Goal: Transaction & Acquisition: Purchase product/service

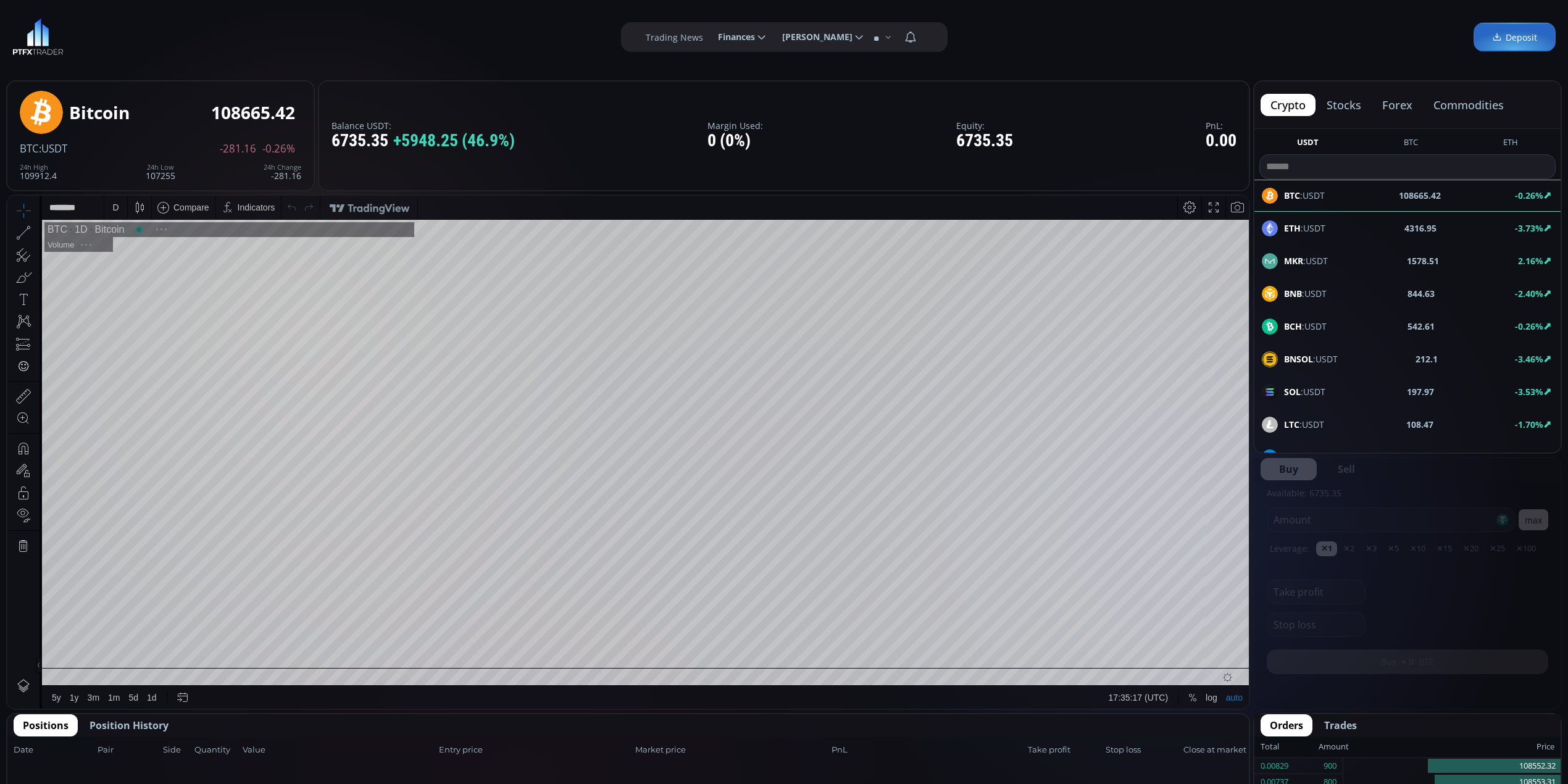
scroll to position [175, 0]
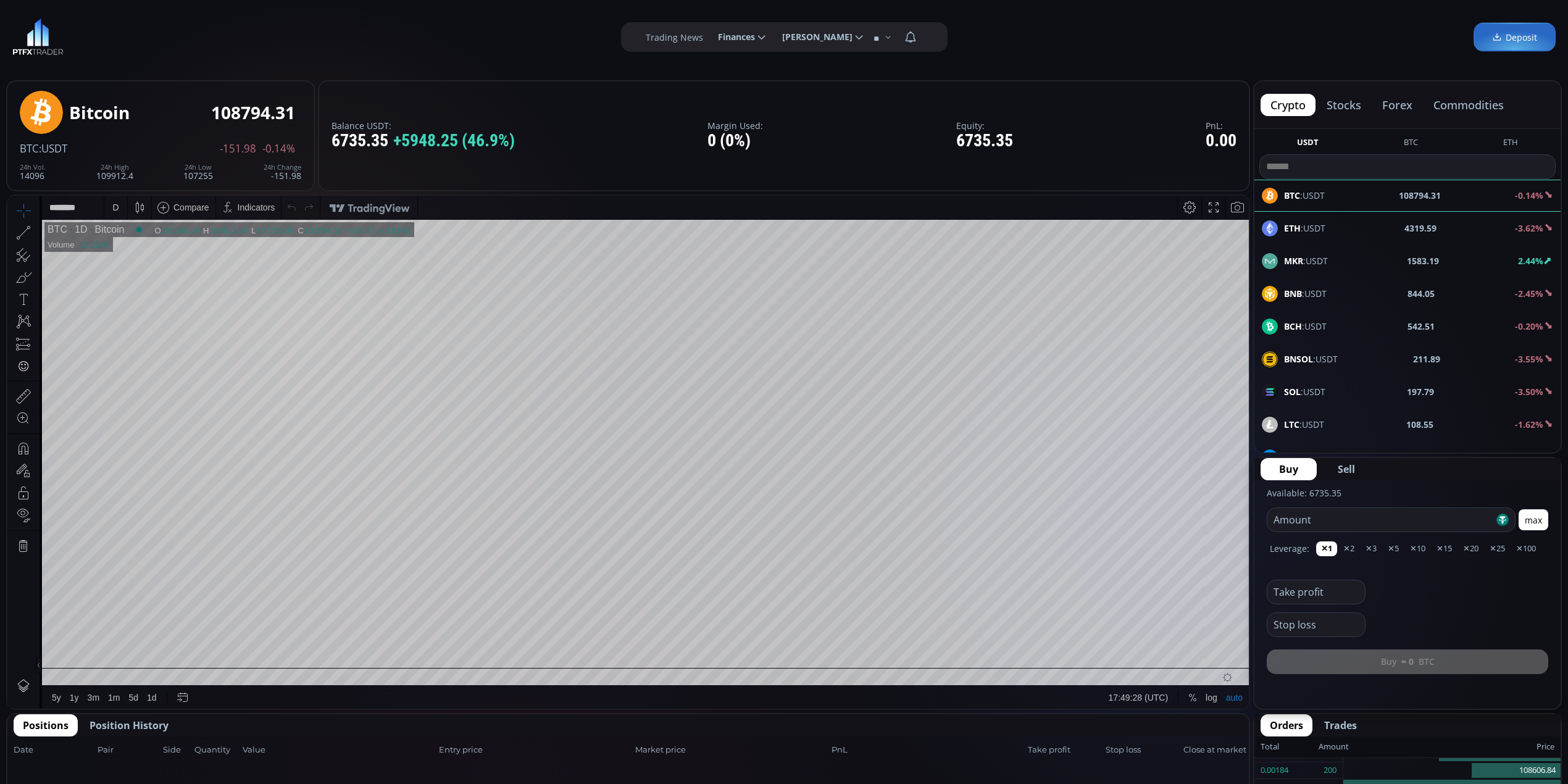
click at [1375, 227] on div "ETH :USDT 4319.59 -3.62%" at bounding box center [1408, 228] width 291 height 16
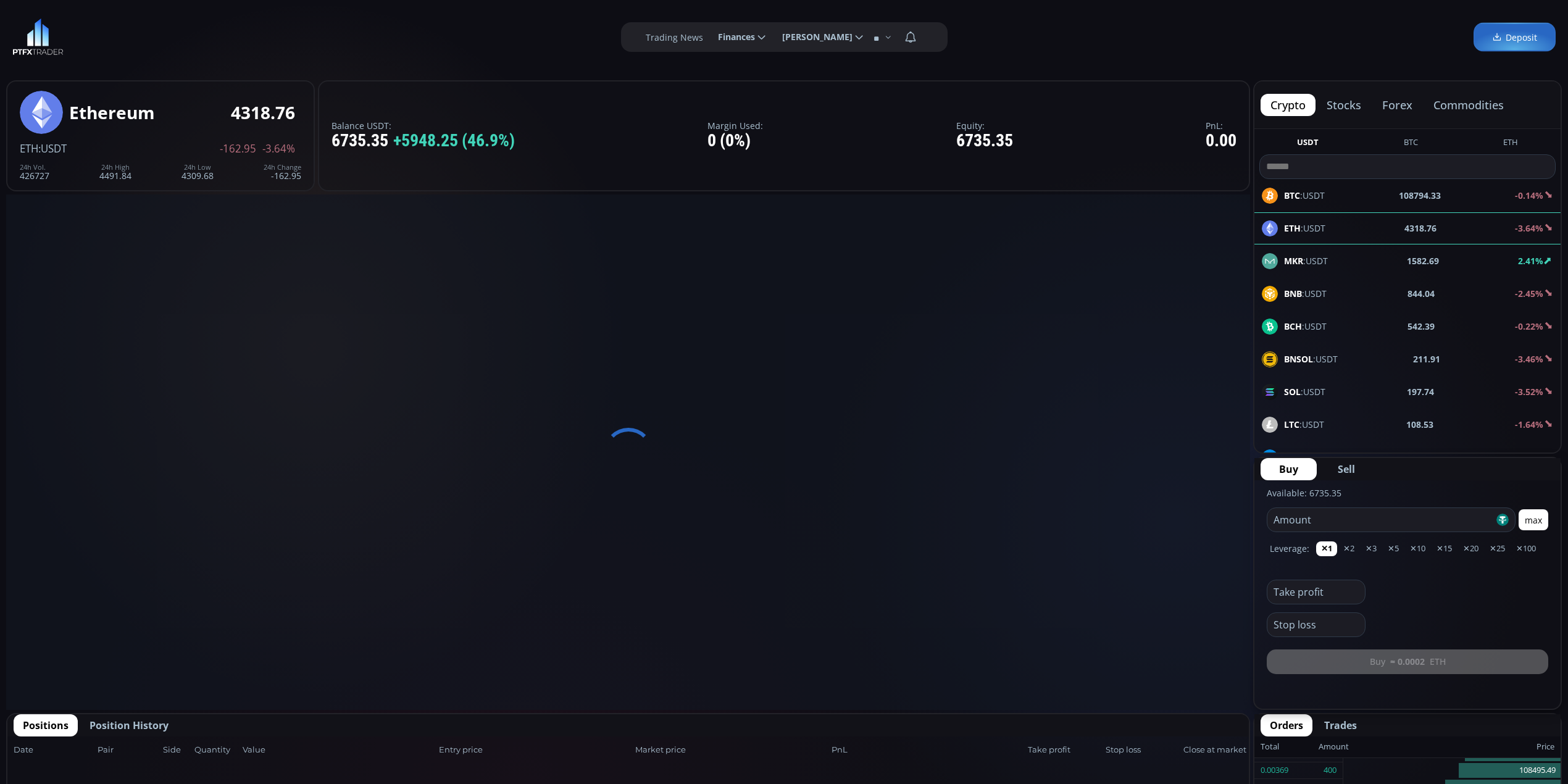
click at [1343, 467] on span "Sell" at bounding box center [1346, 468] width 17 height 14
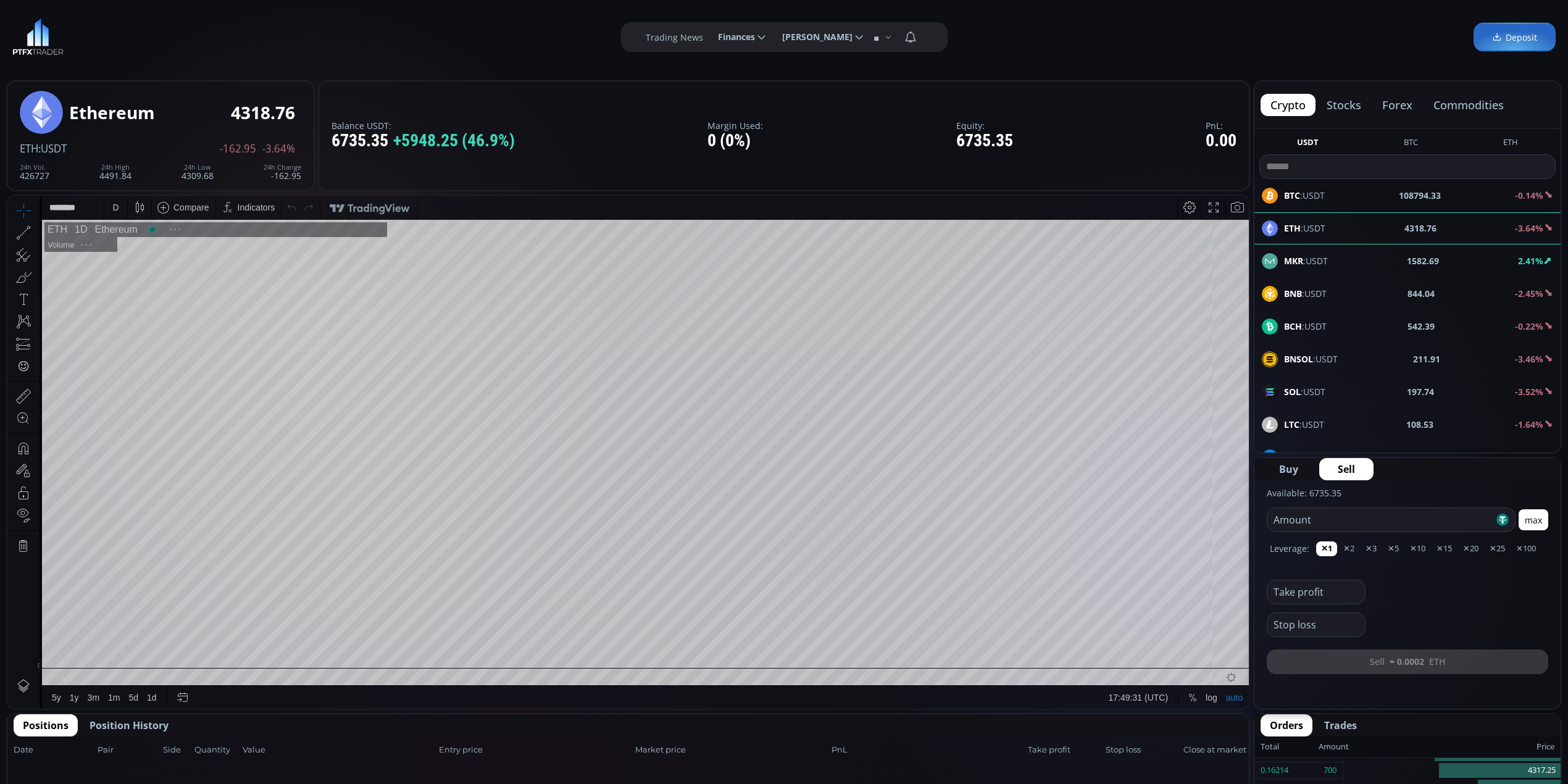
click at [1353, 521] on input "number" at bounding box center [1381, 520] width 227 height 23
type input "****"
click at [1432, 544] on button "✕10" at bounding box center [1445, 548] width 25 height 14
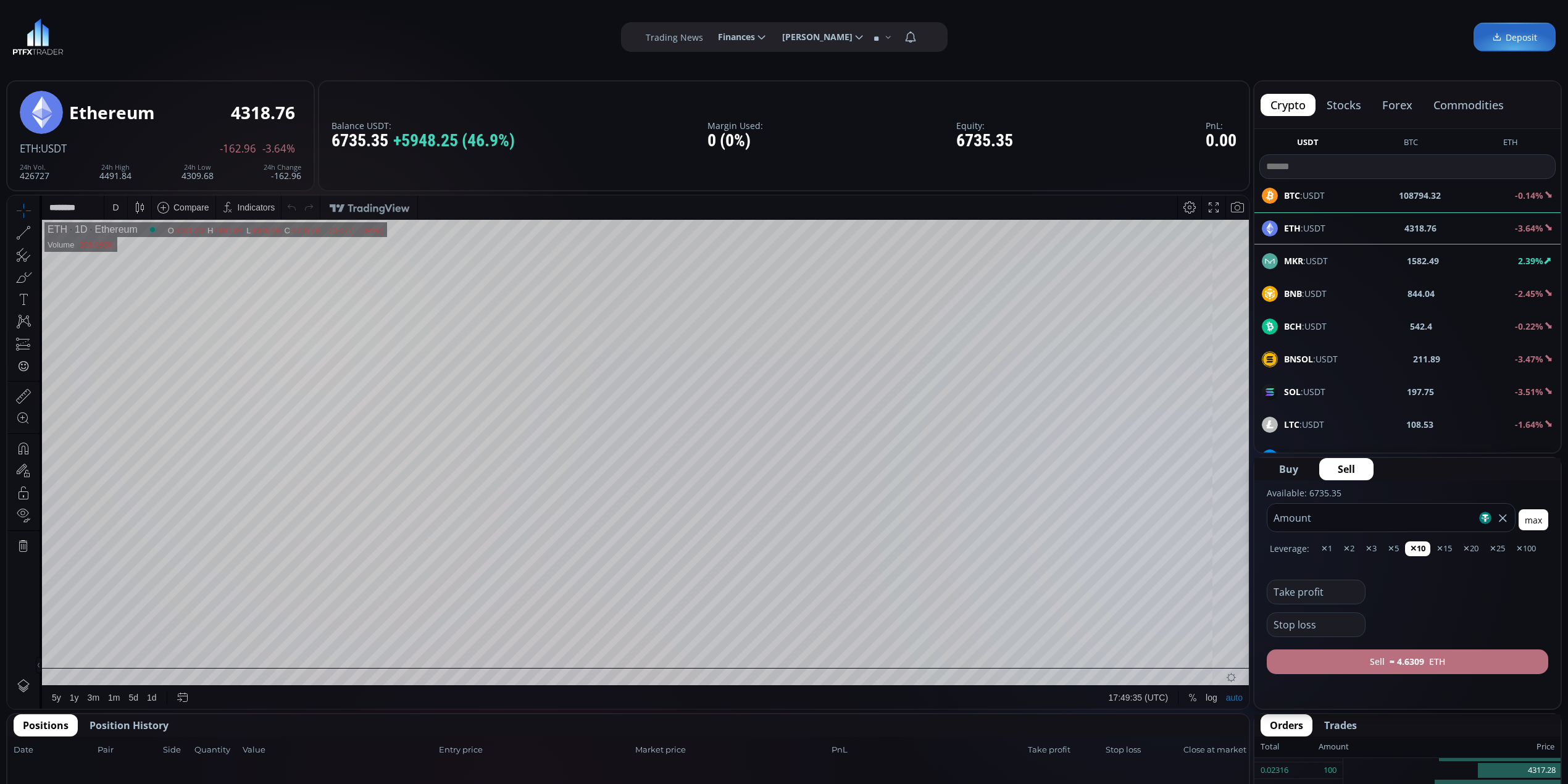
click at [1447, 662] on button "Sell ≈ 4.6309 ETH" at bounding box center [1407, 661] width 282 height 24
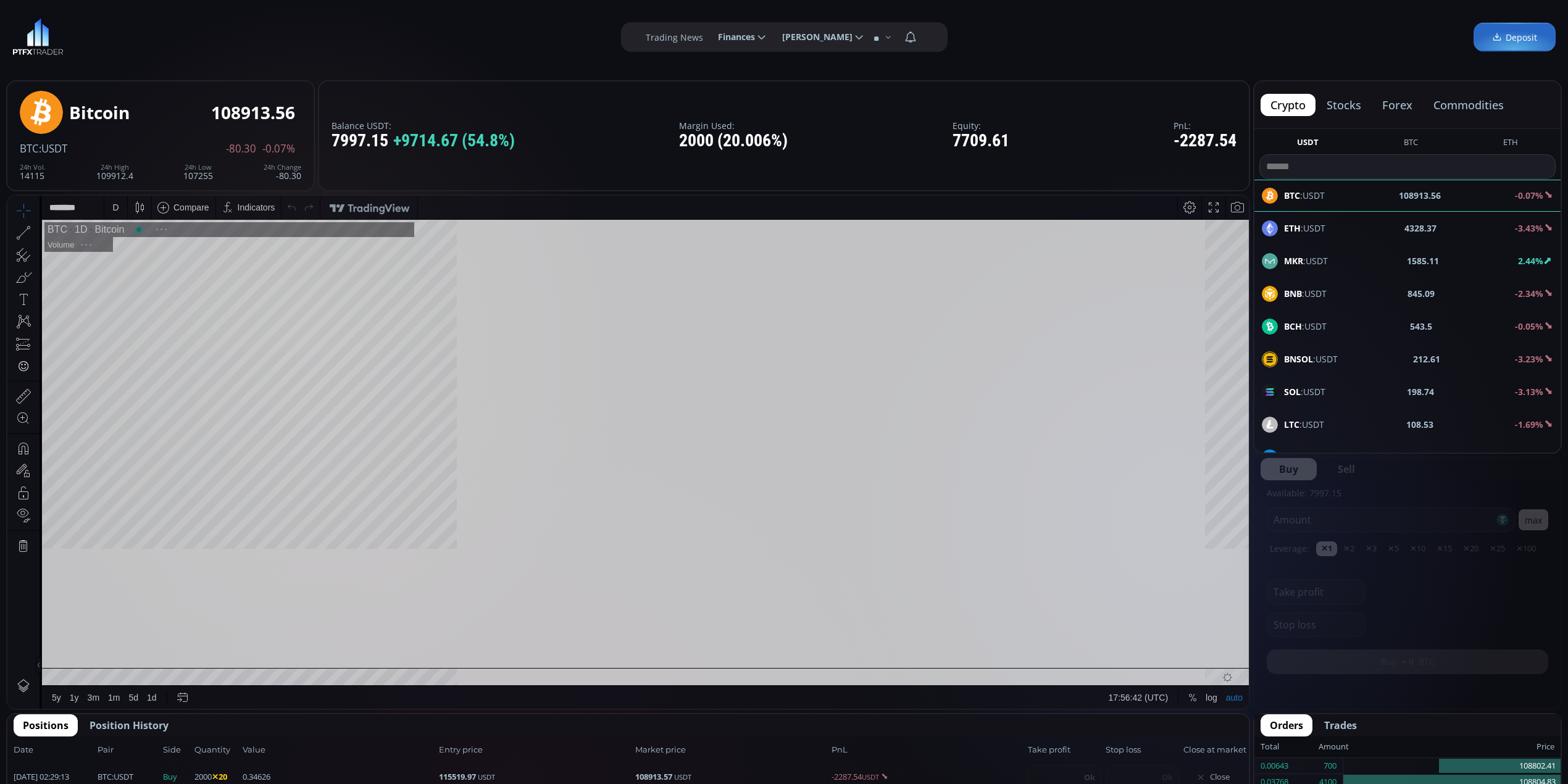
scroll to position [175, 0]
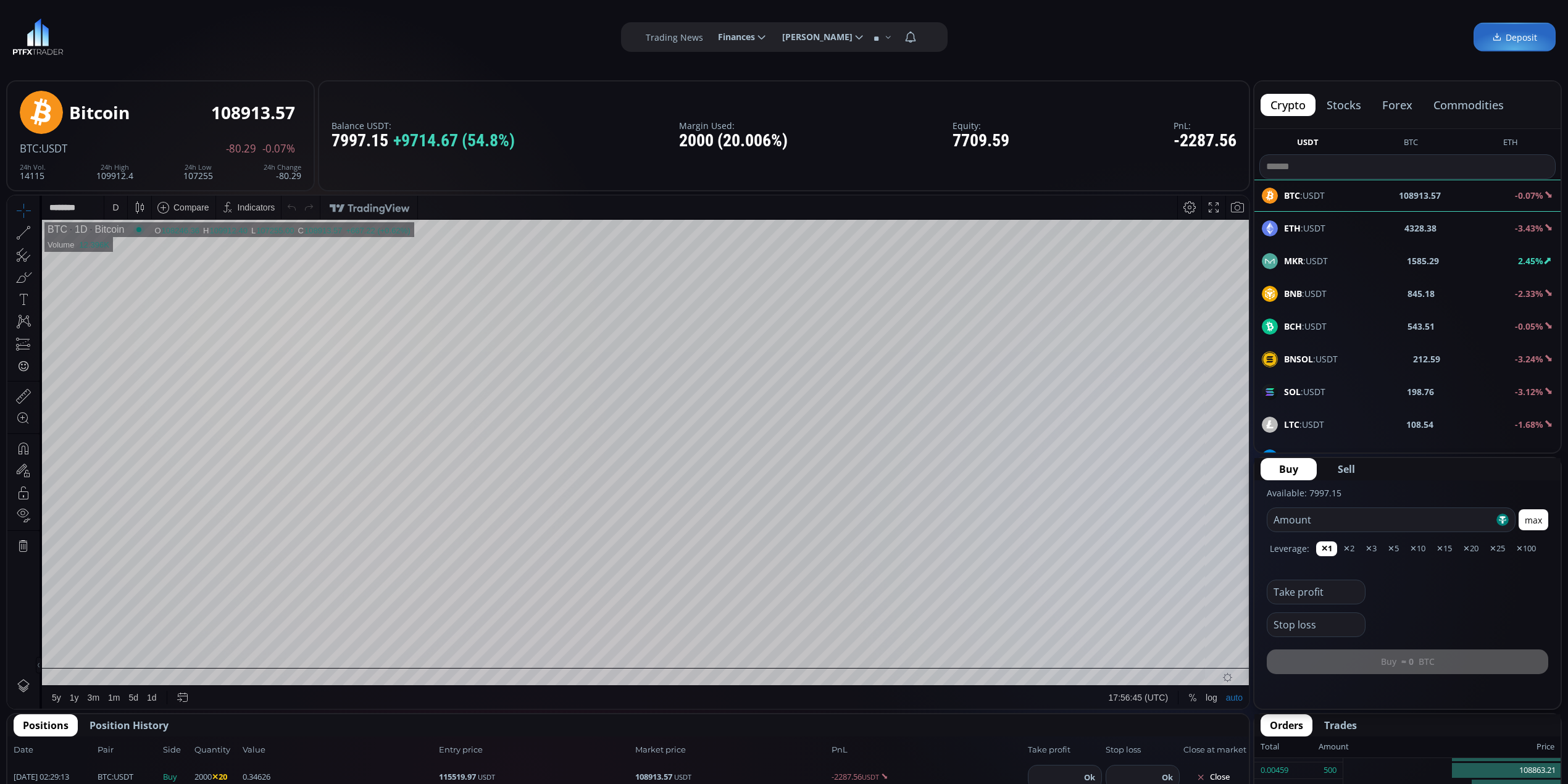
click at [1343, 225] on div "ETH :USDT 4328.38 -3.43%" at bounding box center [1408, 228] width 291 height 16
click at [1356, 520] on input "number" at bounding box center [1381, 520] width 227 height 23
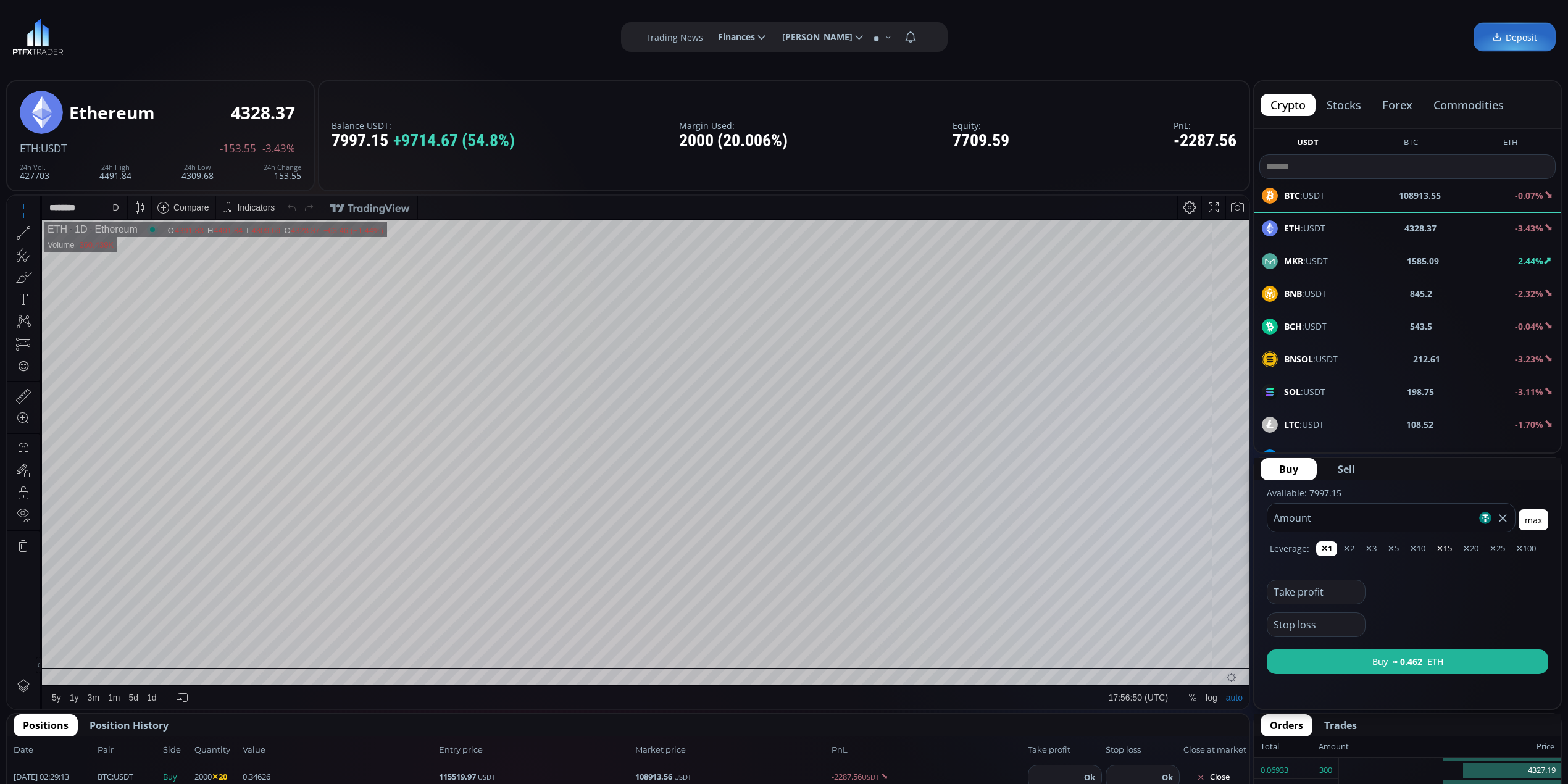
type input "****"
click at [1458, 547] on button "✕15" at bounding box center [1471, 548] width 25 height 14
click at [1347, 471] on span "Sell" at bounding box center [1346, 468] width 17 height 14
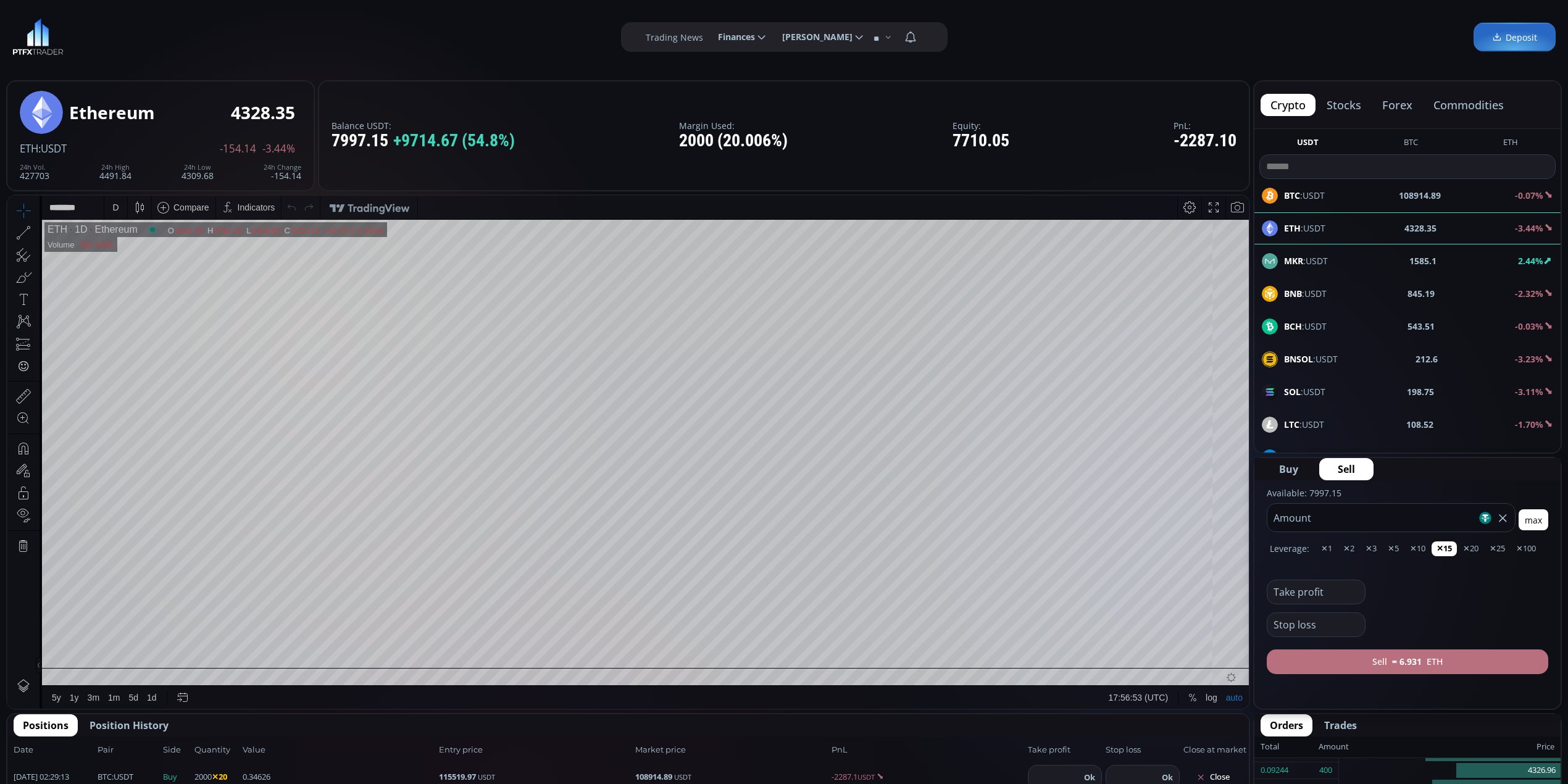
click at [1414, 660] on b "≈ 6.931" at bounding box center [1407, 661] width 30 height 13
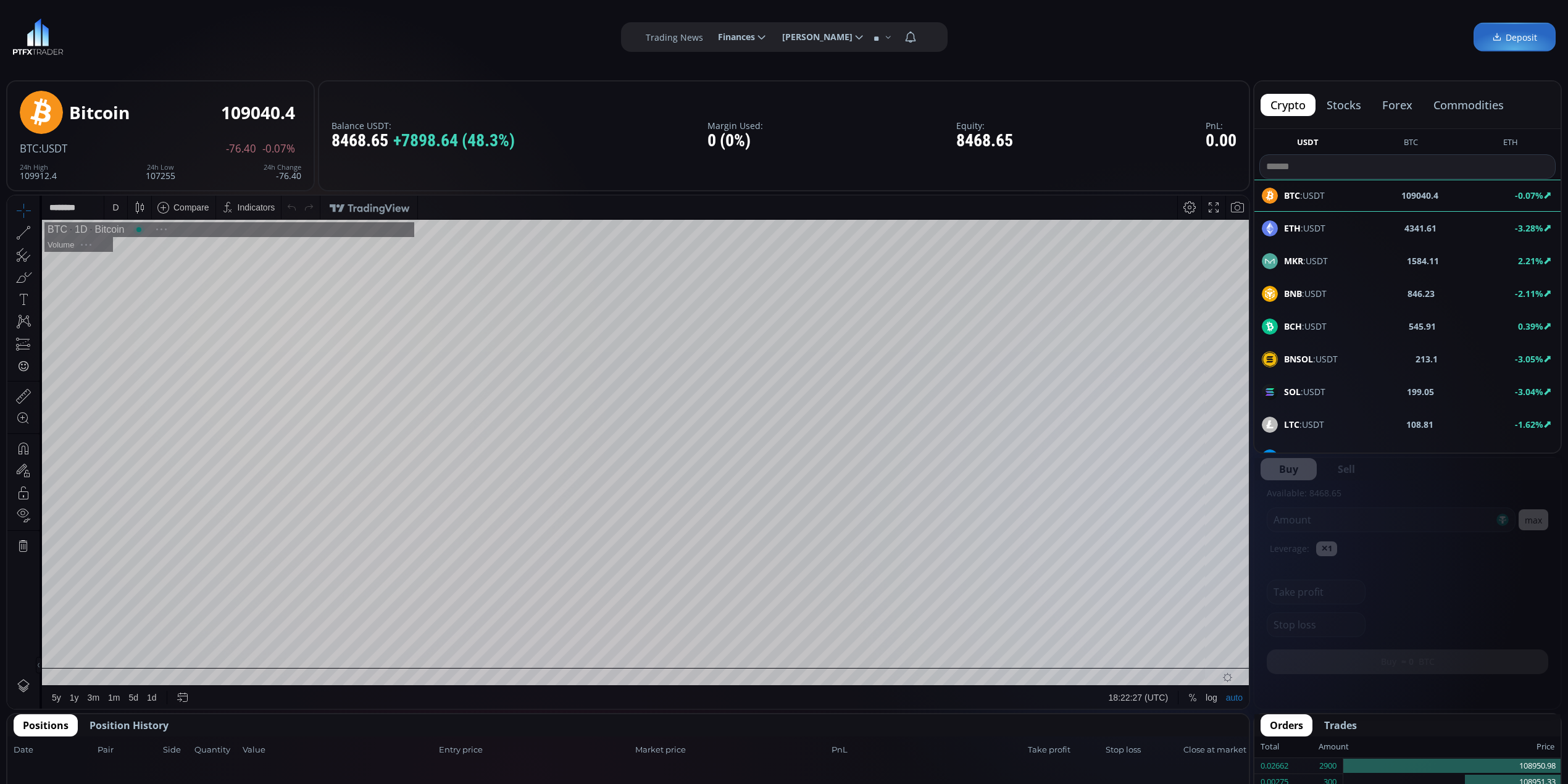
scroll to position [175, 0]
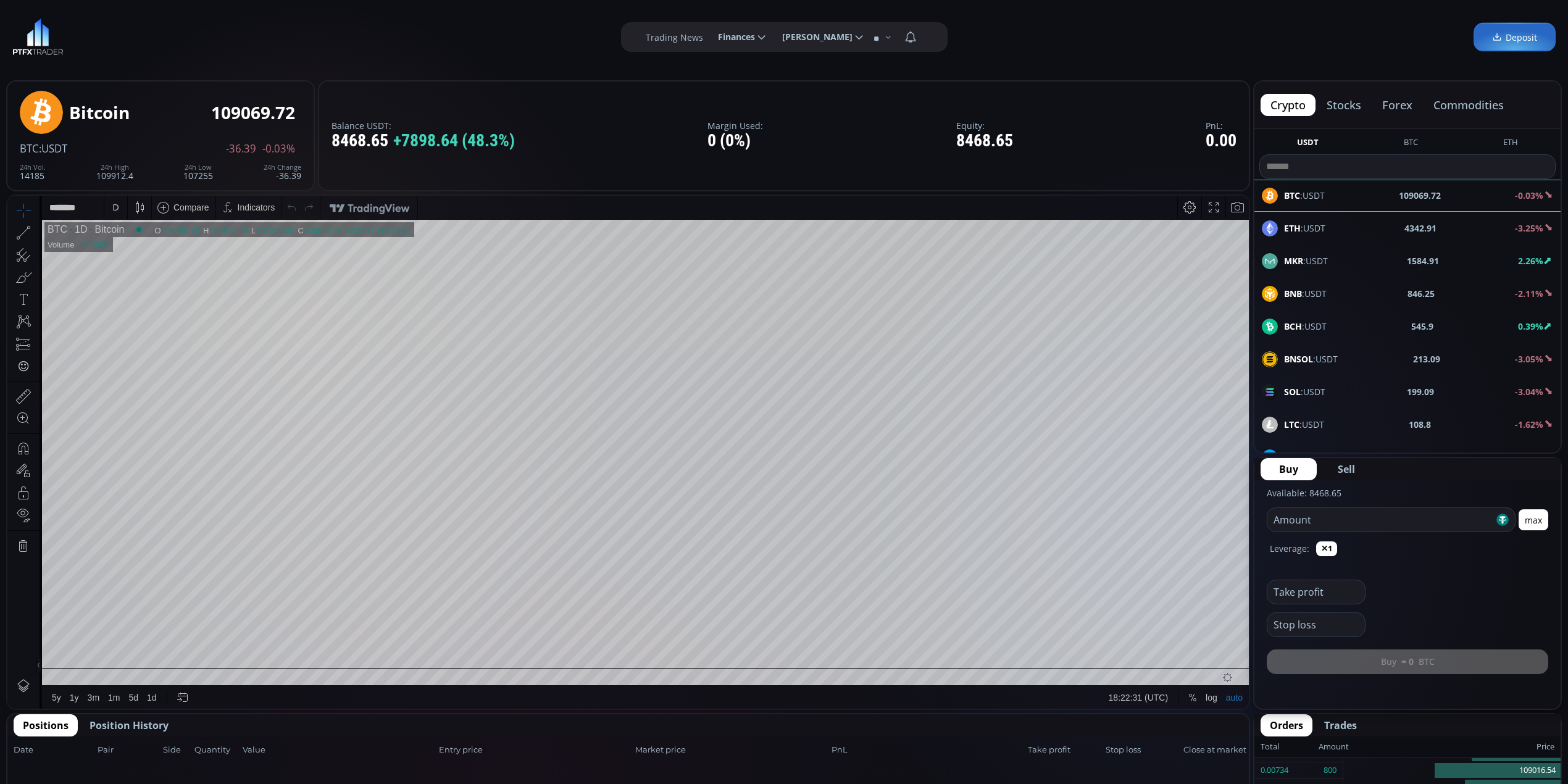
click at [1385, 233] on div "ETH :USDT 4342.91 -3.25%" at bounding box center [1408, 228] width 291 height 16
click at [1304, 511] on input "number" at bounding box center [1381, 520] width 227 height 23
